Goal: Task Accomplishment & Management: Manage account settings

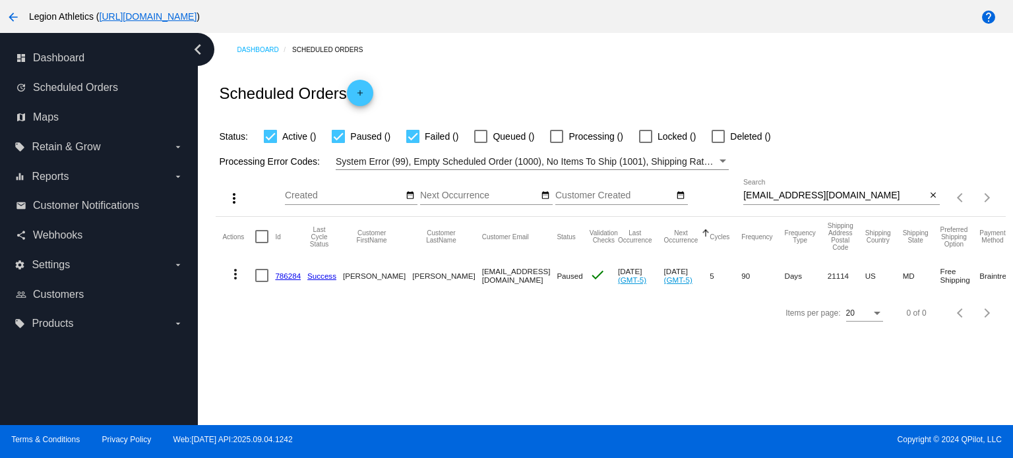
click at [814, 200] on input "[EMAIL_ADDRESS][DOMAIN_NAME]" at bounding box center [834, 196] width 183 height 11
click at [815, 199] on input "[EMAIL_ADDRESS][DOMAIN_NAME]" at bounding box center [834, 196] width 183 height 11
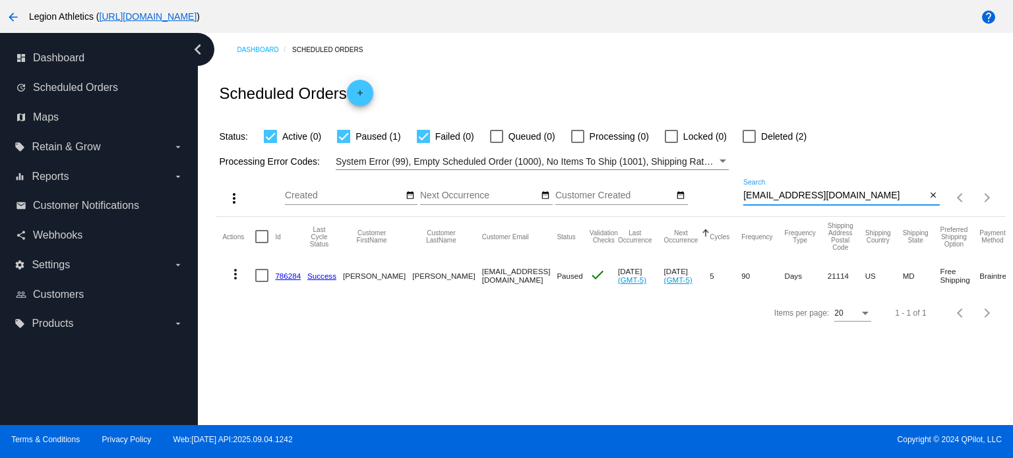
click at [815, 199] on input "[EMAIL_ADDRESS][DOMAIN_NAME]" at bounding box center [834, 196] width 183 height 11
paste input "[PERSON_NAME].[PERSON_NAME]"
type input "[PERSON_NAME][EMAIL_ADDRESS][PERSON_NAME][DOMAIN_NAME]"
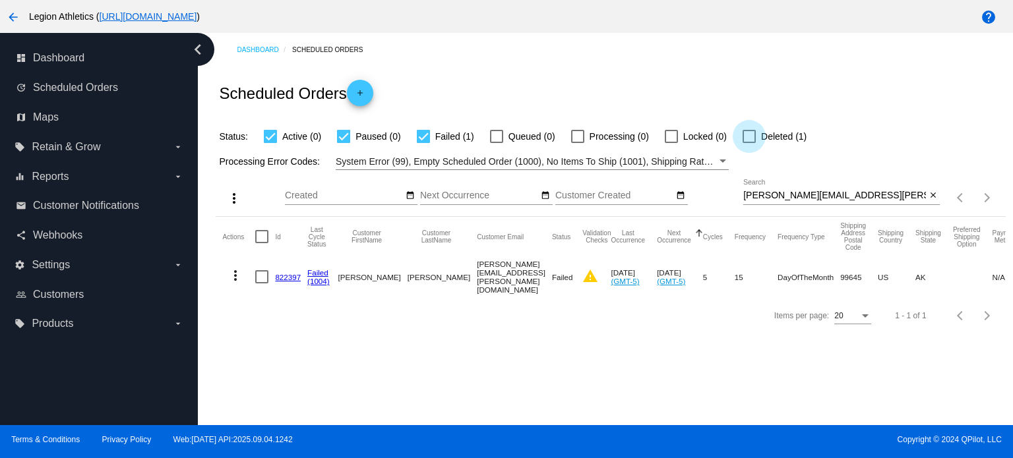
click at [754, 140] on div at bounding box center [749, 136] width 13 height 13
click at [749, 143] on input "Deleted (1)" at bounding box center [748, 143] width 1 height 1
checkbox input "true"
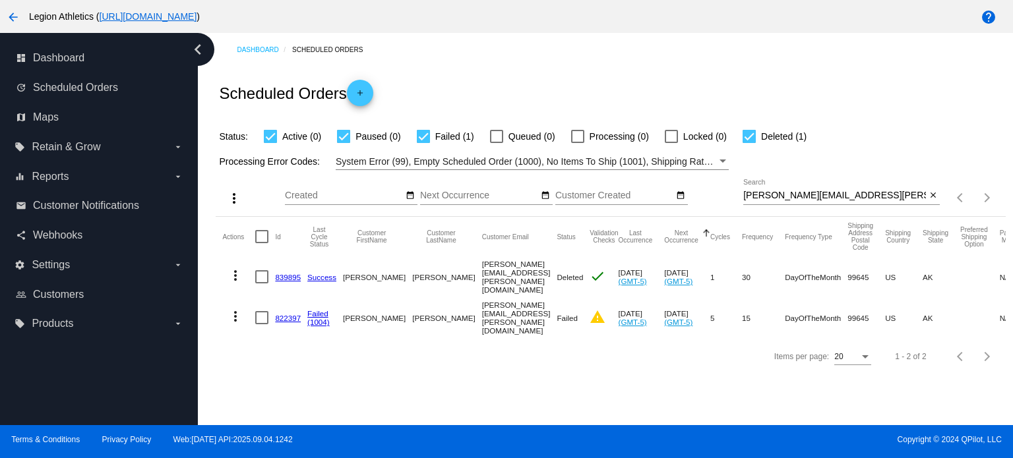
click at [285, 275] on link "839895" at bounding box center [288, 277] width 26 height 9
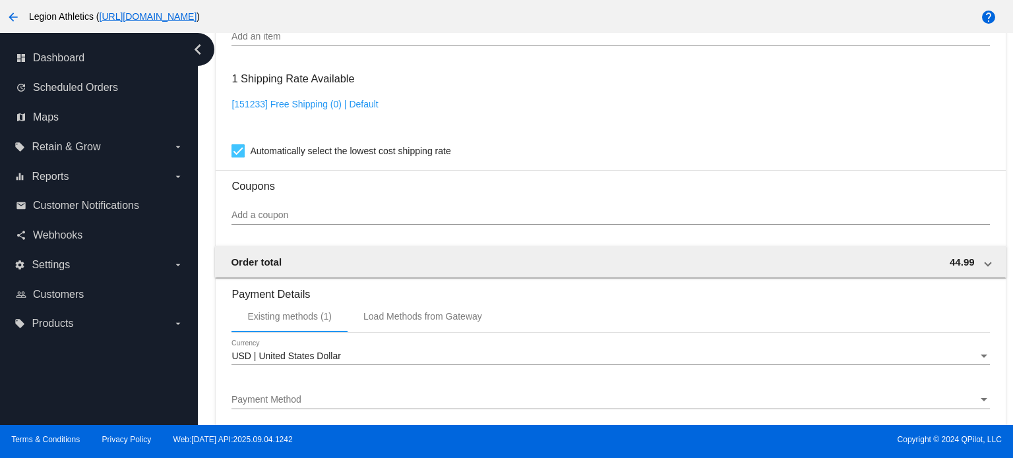
scroll to position [1183, 0]
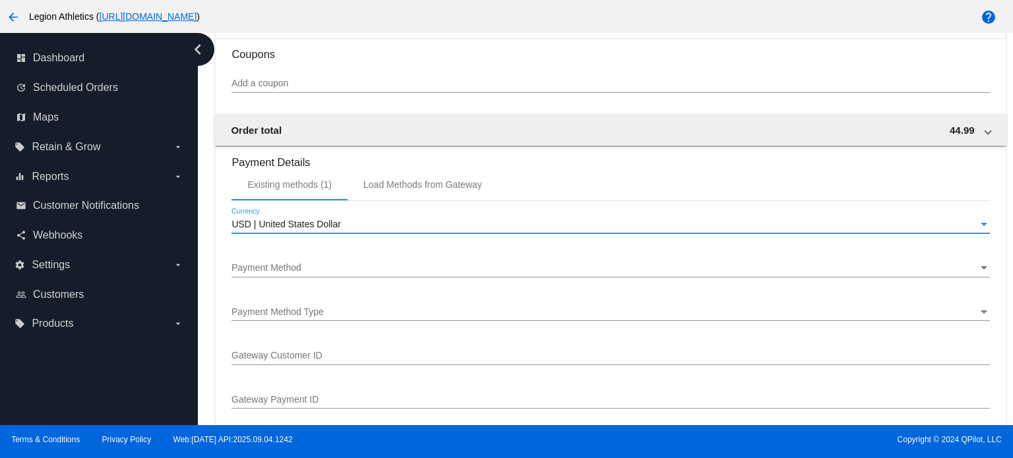
click at [322, 228] on span "USD | United States Dollar" at bounding box center [285, 224] width 109 height 11
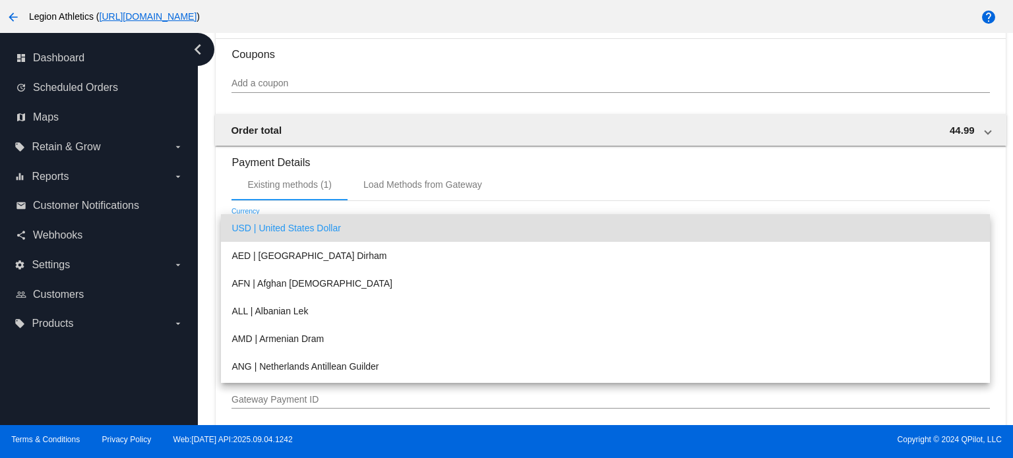
click at [327, 225] on span "USD | United States Dollar" at bounding box center [605, 228] width 748 height 28
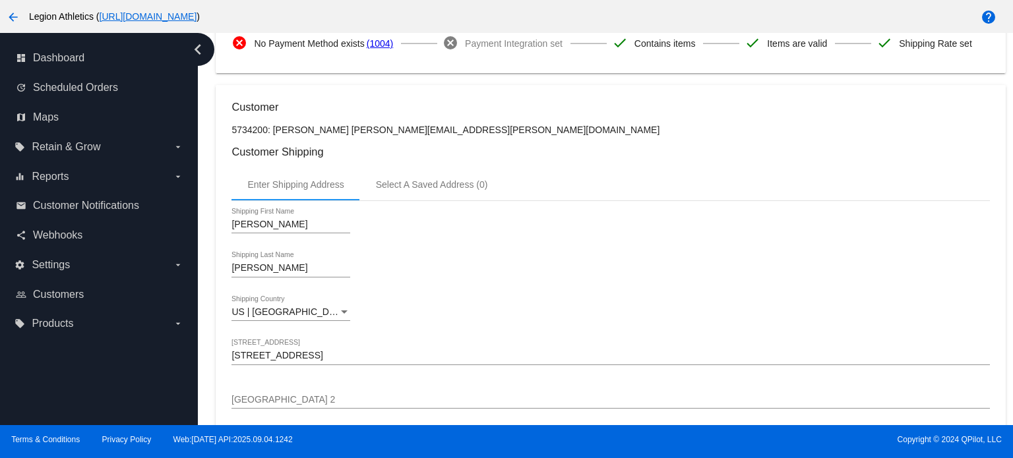
scroll to position [0, 0]
